Goal: Navigation & Orientation: Find specific page/section

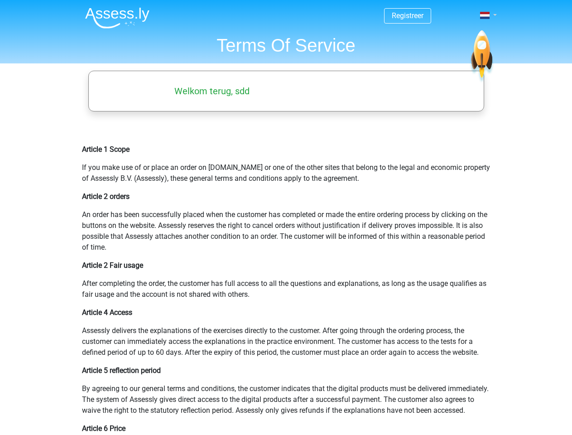
click at [486, 15] on span at bounding box center [485, 15] width 10 height 7
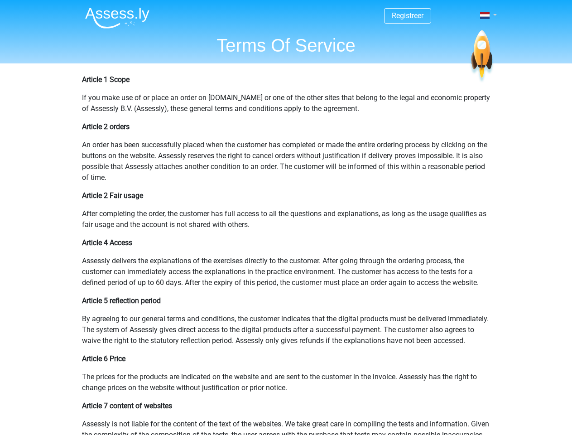
click at [486, 15] on span at bounding box center [485, 15] width 10 height 7
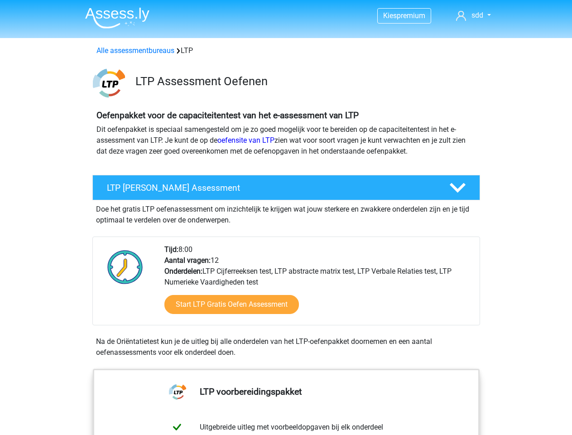
click at [473, 15] on span "sdd" at bounding box center [478, 15] width 12 height 9
